Goal: Transaction & Acquisition: Register for event/course

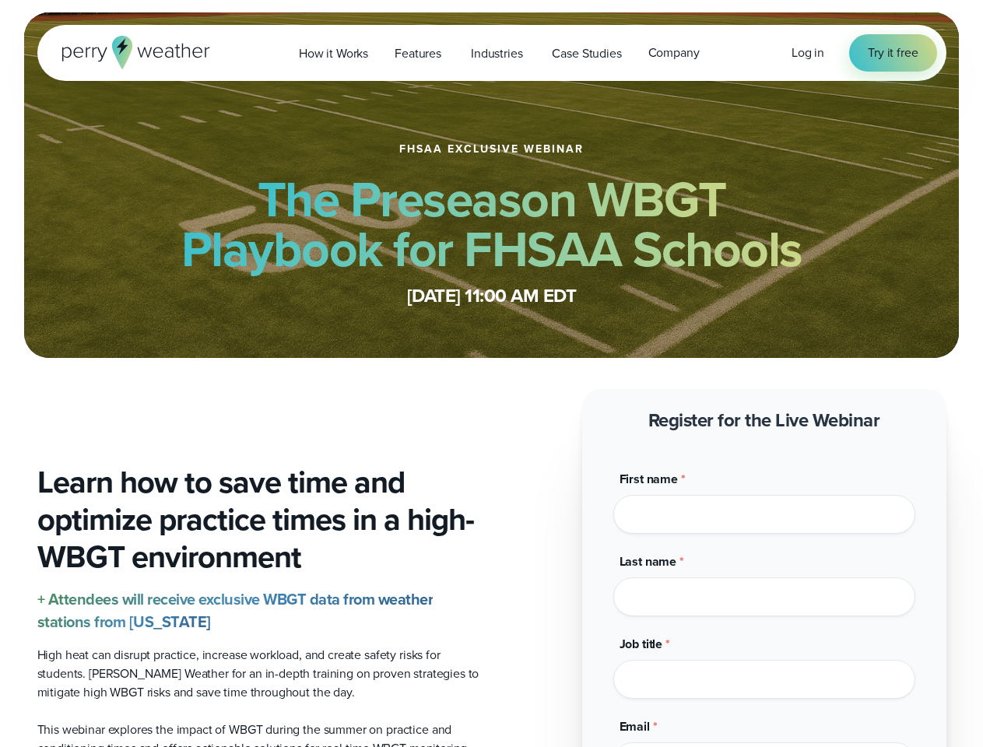
click at [491, 53] on span "Industries" at bounding box center [496, 53] width 51 height 19
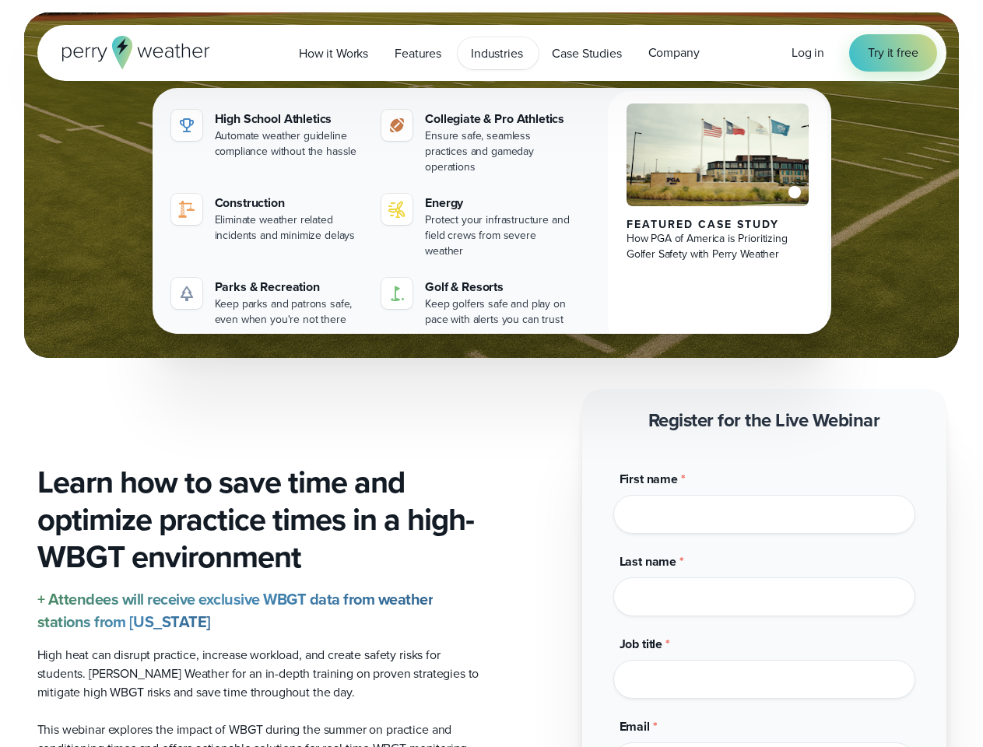
click at [764, 577] on input "Last name *" at bounding box center [764, 596] width 302 height 39
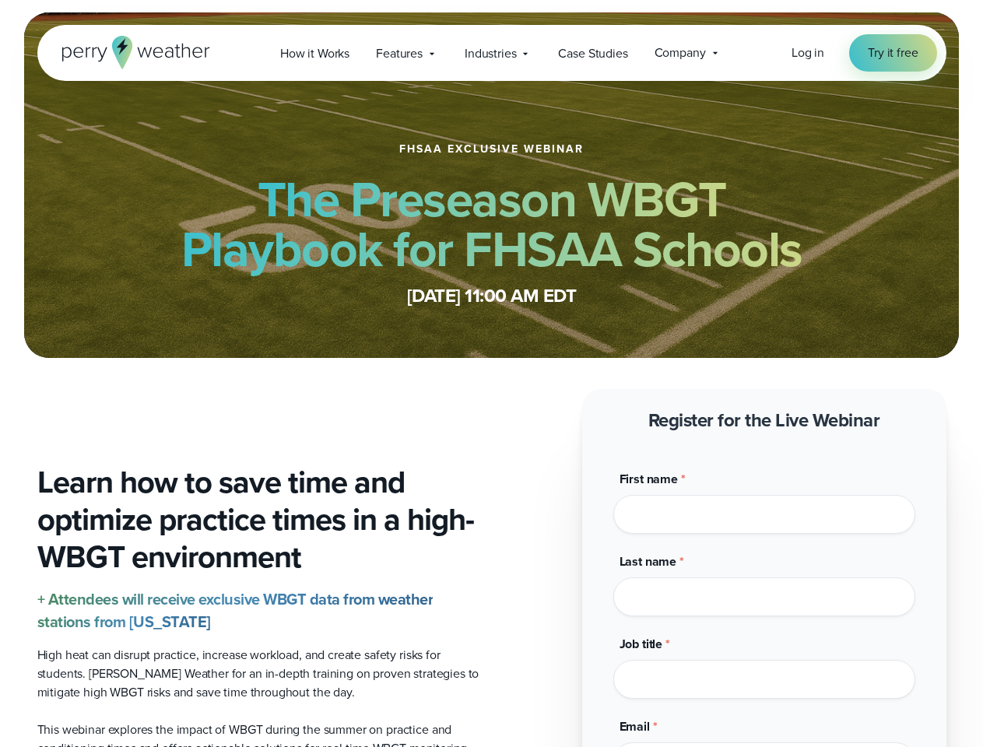
click at [491, 53] on span "Industries" at bounding box center [490, 53] width 51 height 19
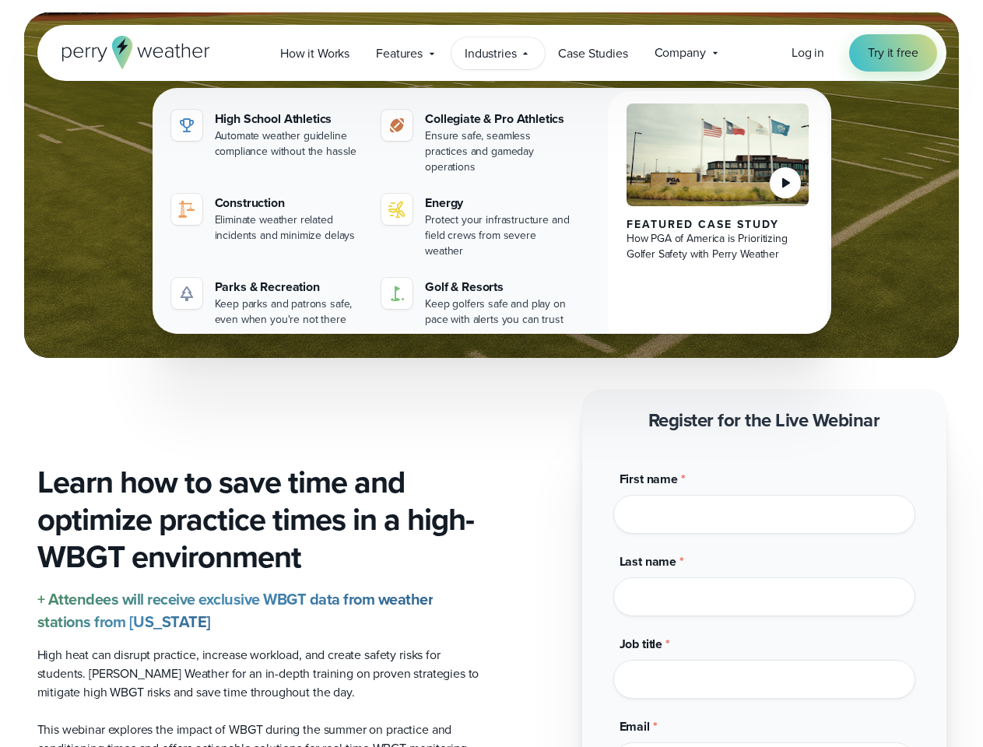
click at [764, 577] on input "Last name *" at bounding box center [764, 596] width 302 height 39
